Goal: Information Seeking & Learning: Learn about a topic

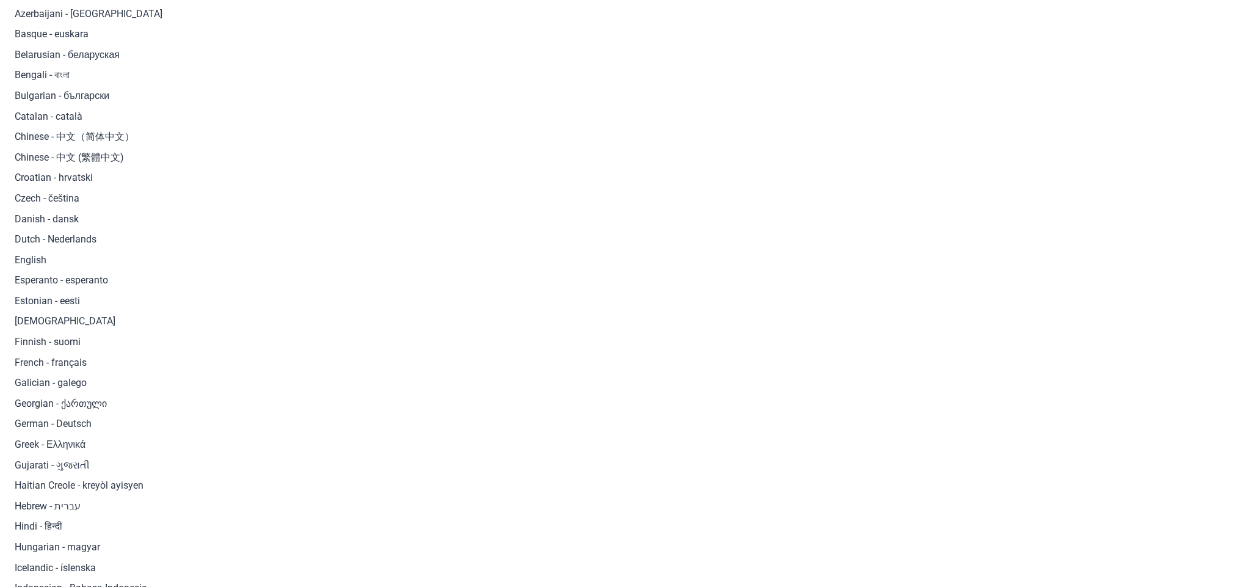
scroll to position [126, 0]
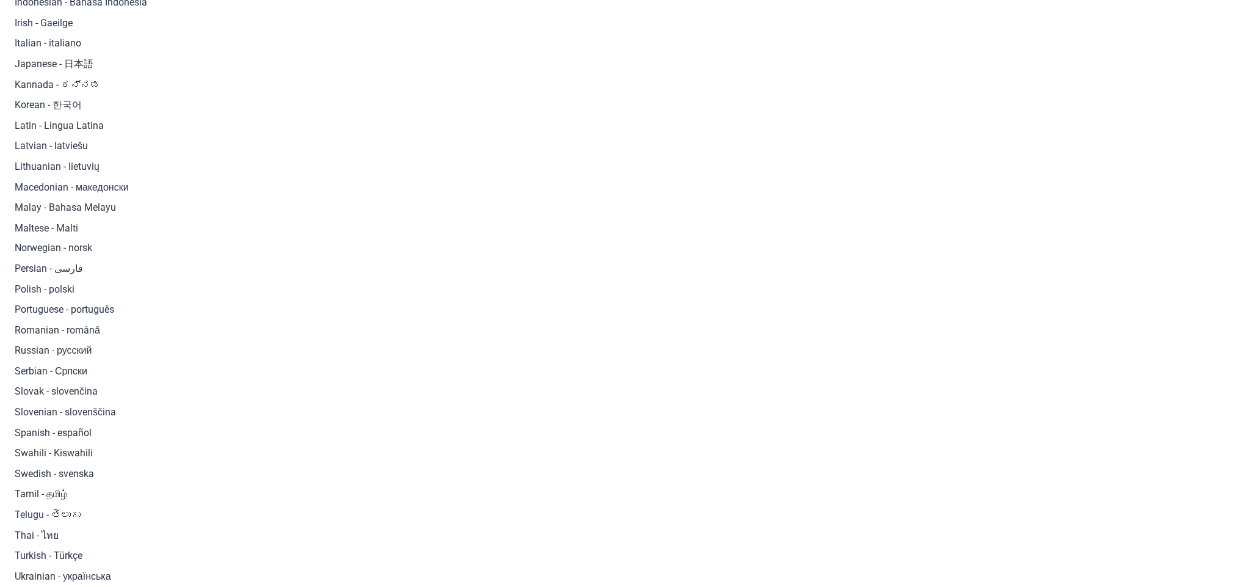
scroll to position [798, 0]
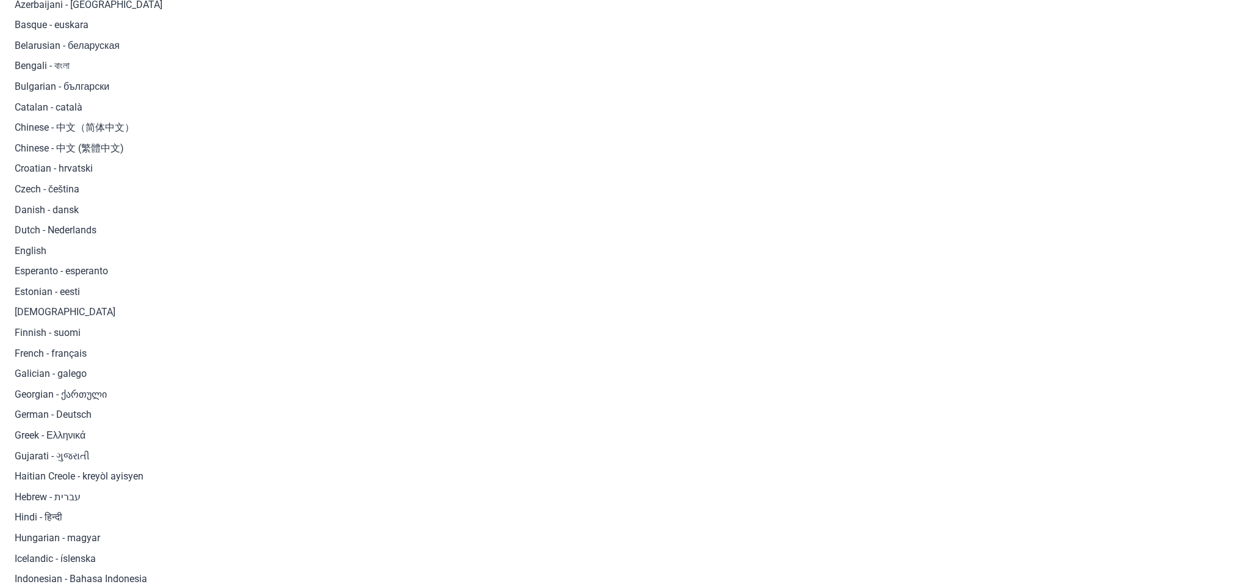
scroll to position [64, 0]
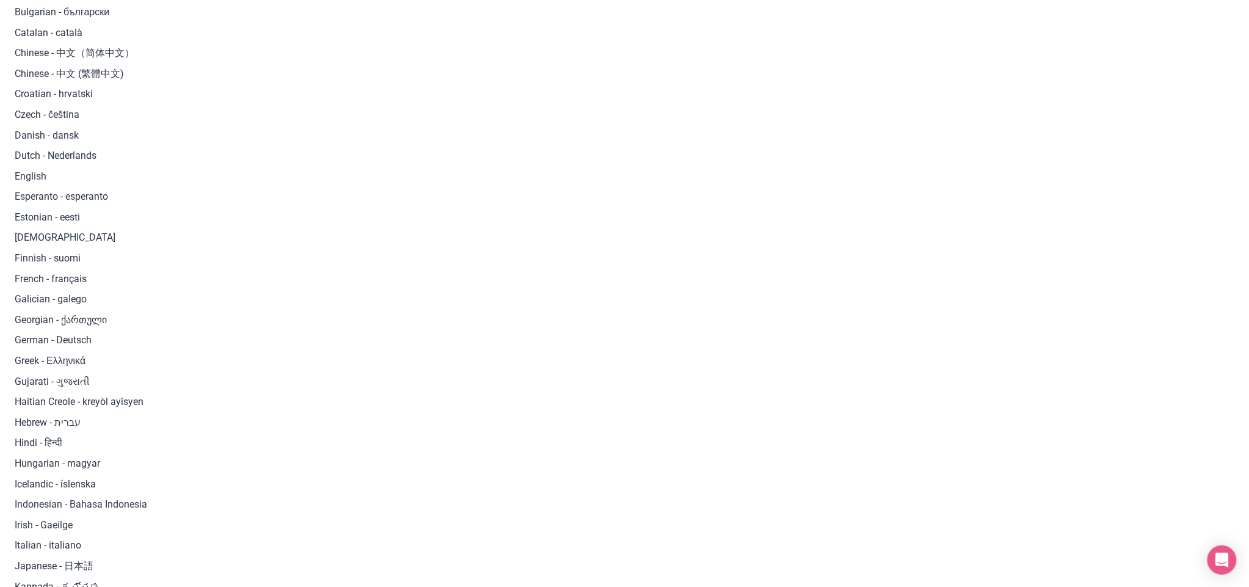
scroll to position [53, 0]
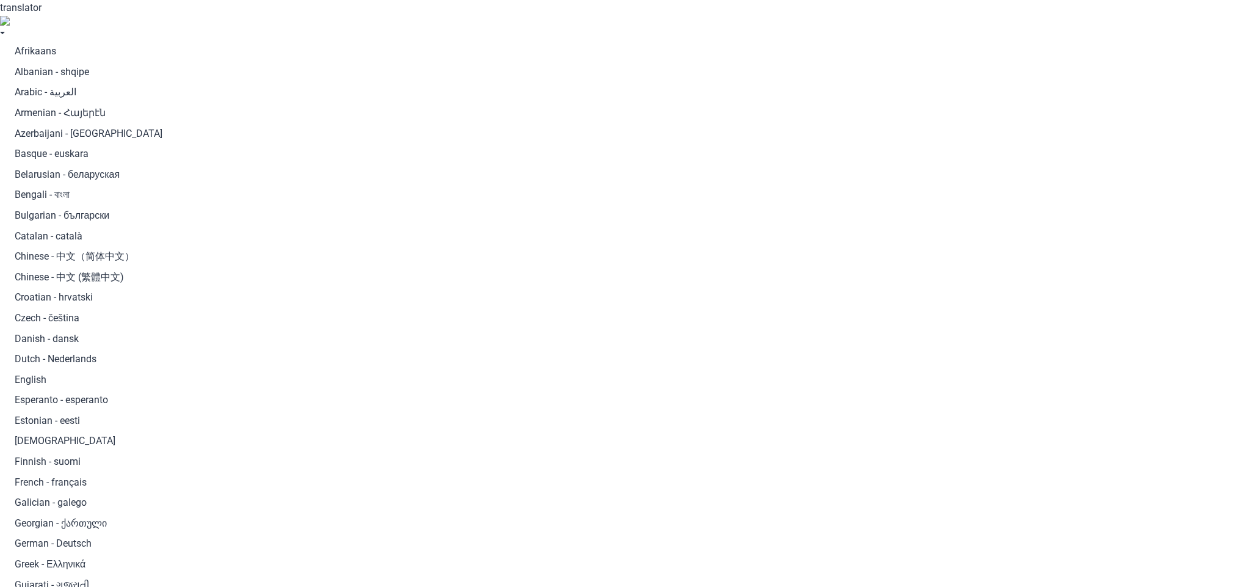
scroll to position [53, 0]
